Goal: Transaction & Acquisition: Purchase product/service

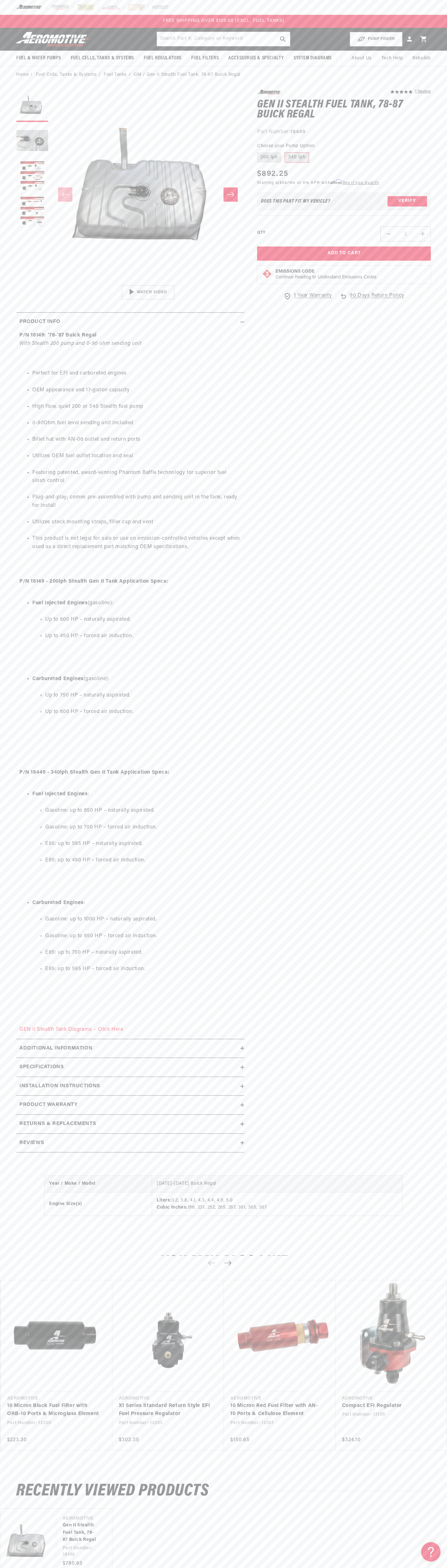
click at [309, 5] on div at bounding box center [224, 7] width 447 height 15
click at [442, 1078] on section "5.0 star rating 1 Review Gen II Stealth Fuel Tank, 78-87 Buick Regal Gen II Ste…" at bounding box center [224, 623] width 447 height 1080
click at [248, 1567] on html "Skip to content Your cart Your cart is empty Loading... You may also like Subto…" at bounding box center [224, 784] width 447 height 1568
click at [9, 1402] on link "10 Micron Black Fuel Filter with ORB-10 Ports & Microglass Element" at bounding box center [54, 1410] width 93 height 16
